Goal: Use online tool/utility

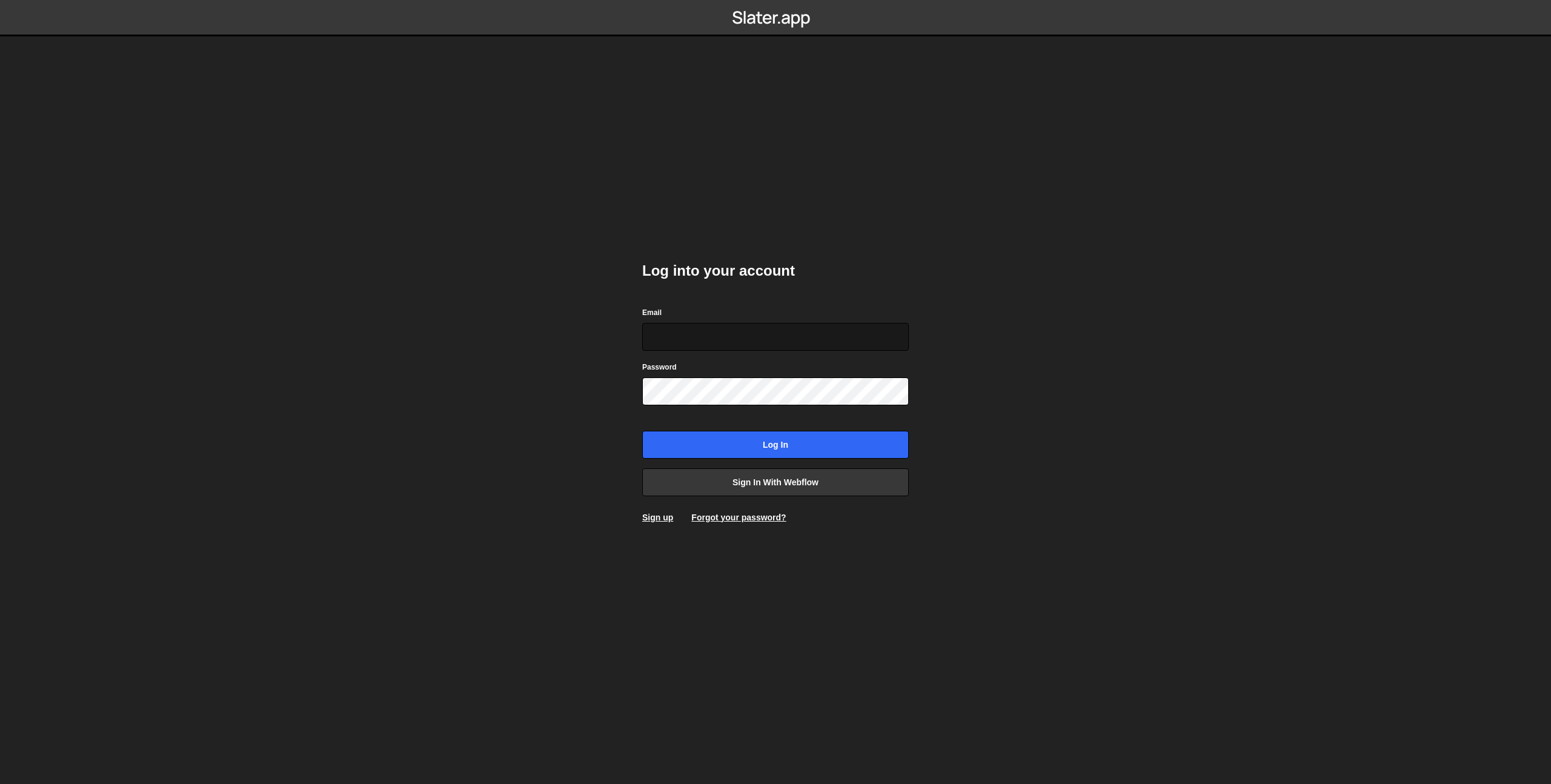
click at [707, 336] on input "Email" at bounding box center [775, 336] width 266 height 28
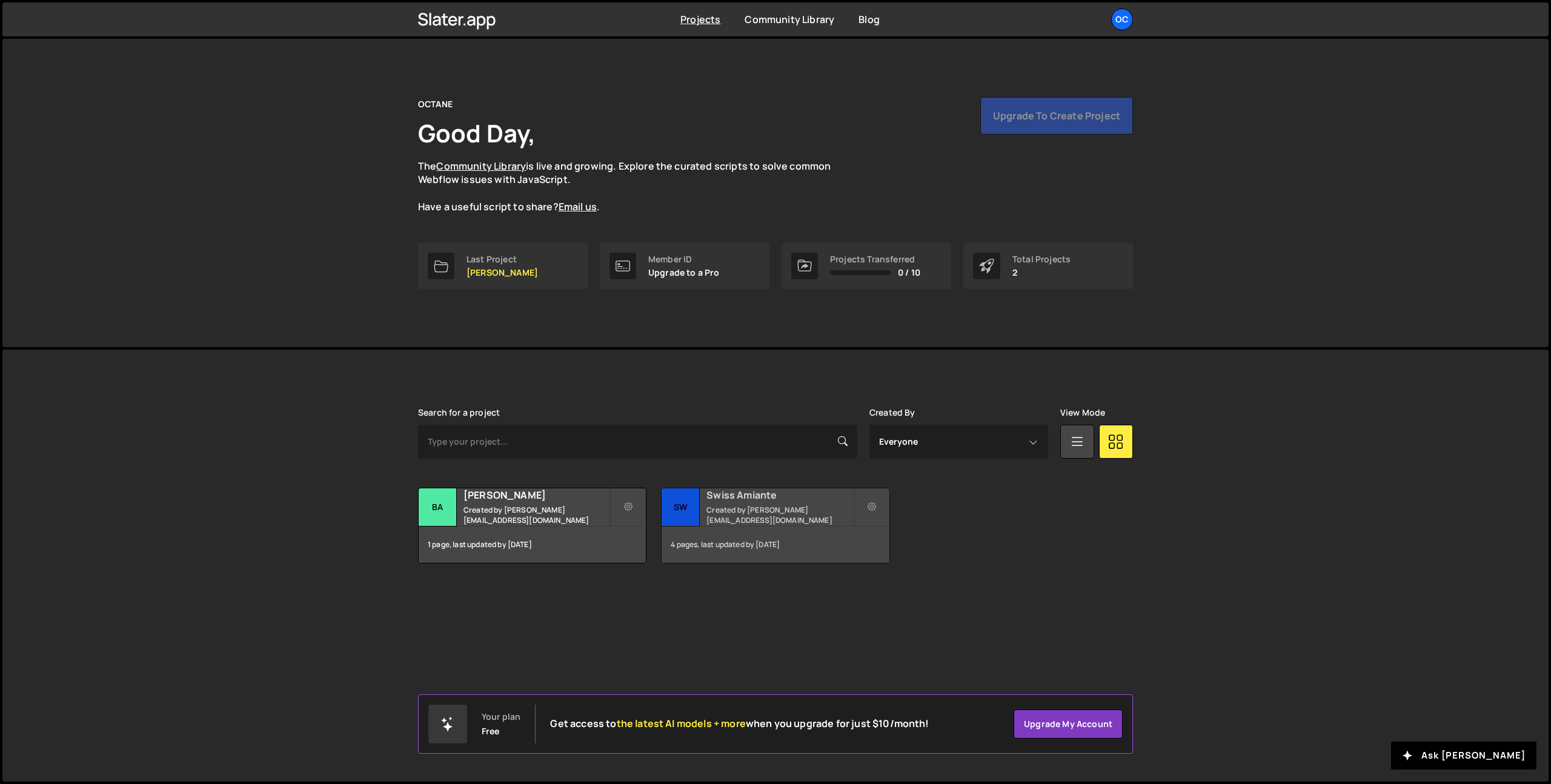
click at [716, 508] on div "Swiss Amiante Created by quentin@octane-com.ch" at bounding box center [775, 507] width 227 height 38
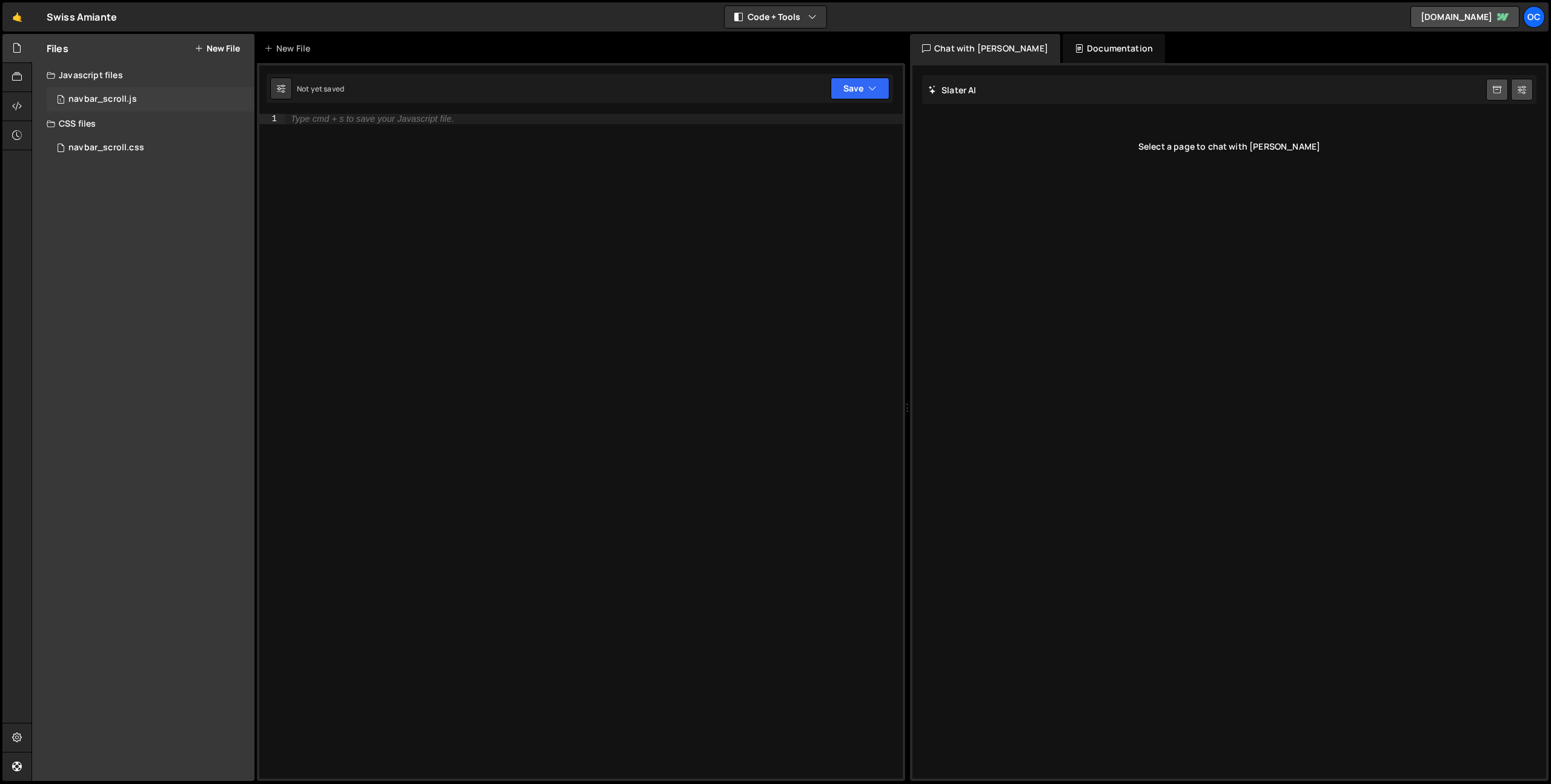
click at [95, 94] on div "navbar_scroll.js" at bounding box center [103, 100] width 69 height 11
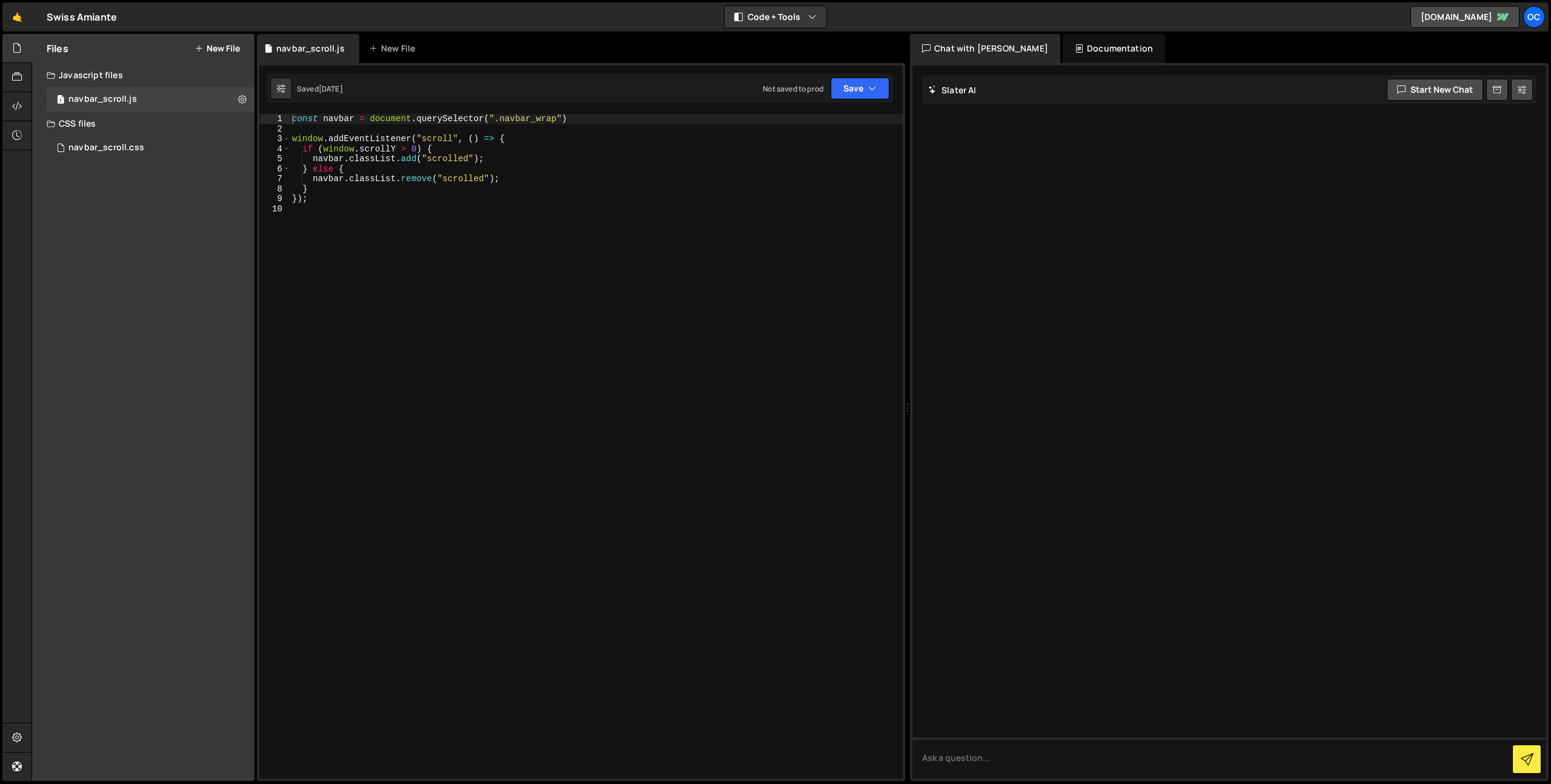
click at [392, 218] on div "const navbar = document . querySelector ( ".navbar_wrap" ) window . addEventLis…" at bounding box center [596, 456] width 613 height 684
type textarea "});"
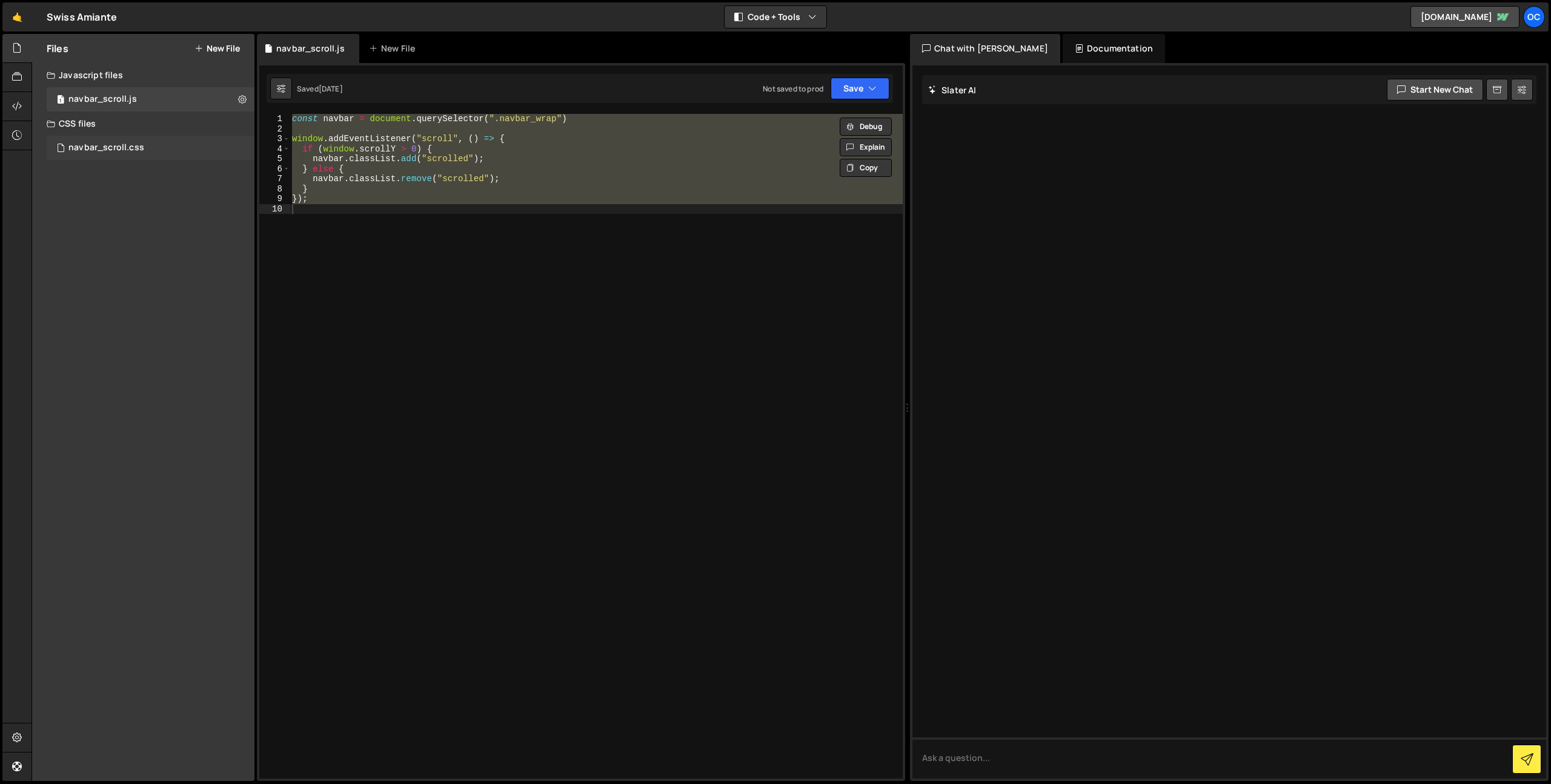
click at [100, 140] on div "navbar_scroll.css 0" at bounding box center [150, 147] width 208 height 24
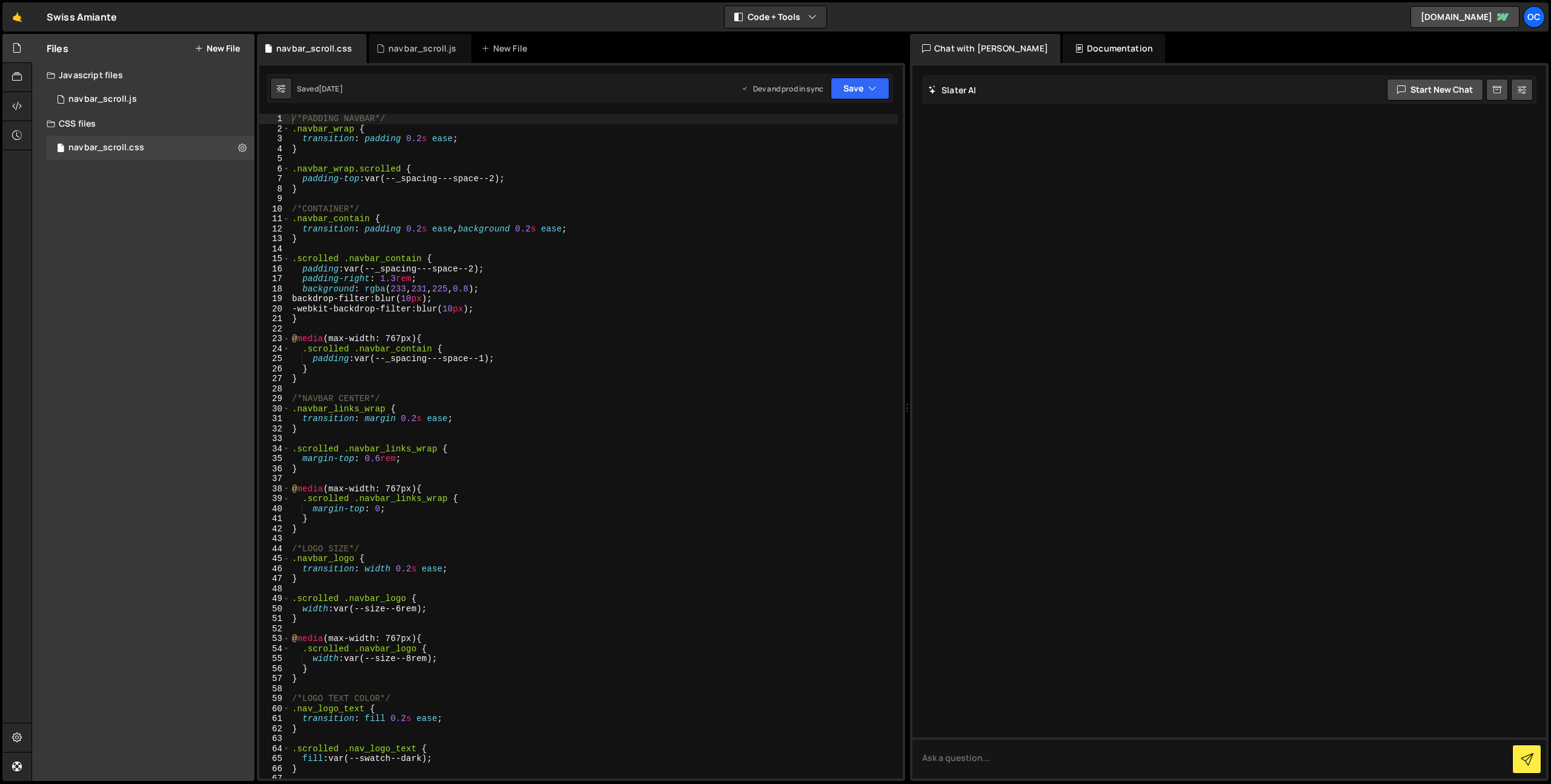
click at [496, 204] on div "/*PADDING NAVBAR*/ .navbar_wrap { transition : padding 0.2 s ease ; } .navbar_w…" at bounding box center [594, 456] width 608 height 684
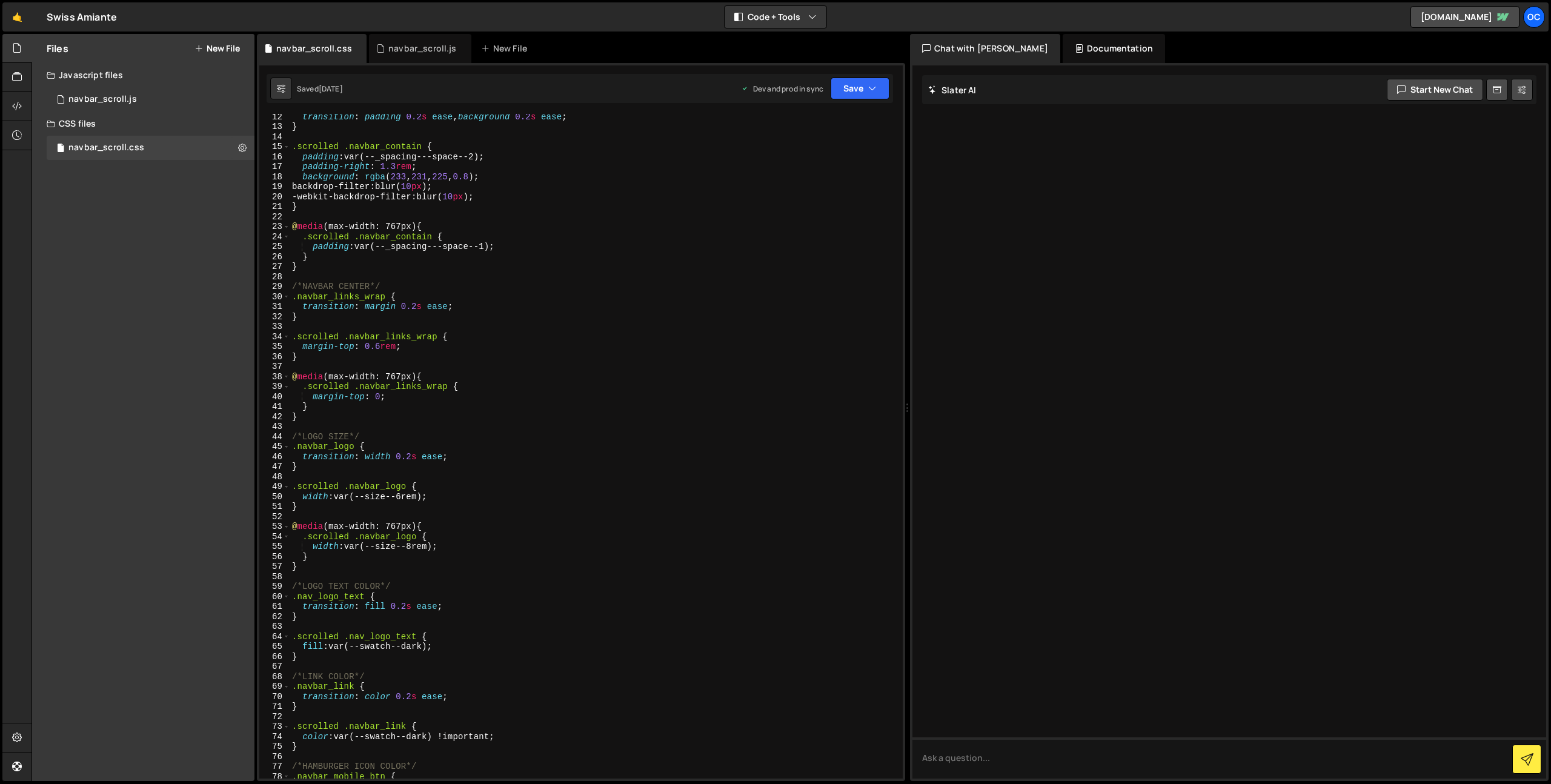
type textarea "}"
